Goal: Information Seeking & Learning: Learn about a topic

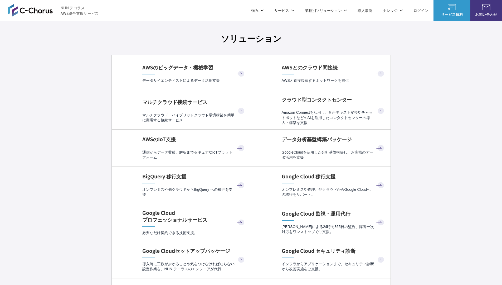
scroll to position [1579, 0]
